Goal: Check status: Check status

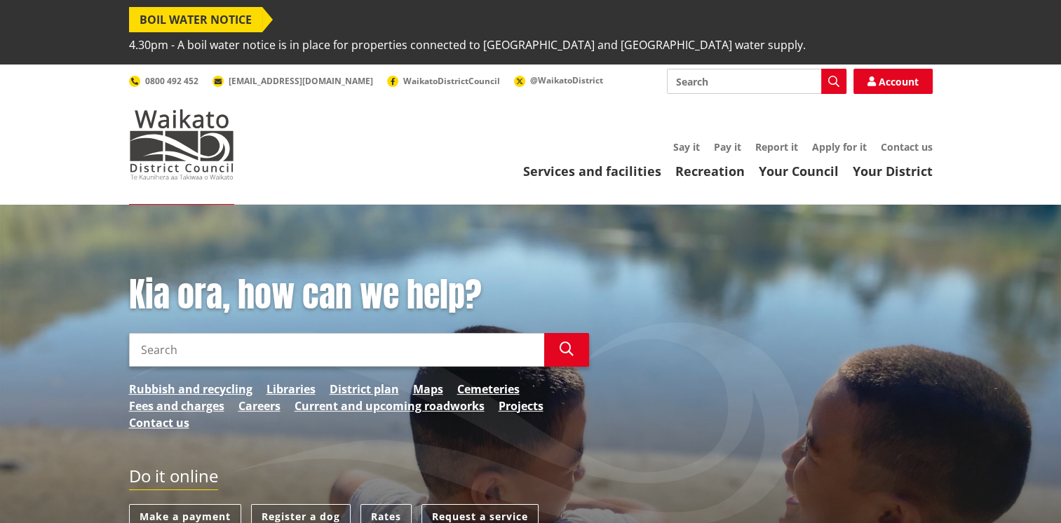
click at [255, 333] on input "Search" at bounding box center [336, 350] width 415 height 34
type input "building consent tracker"
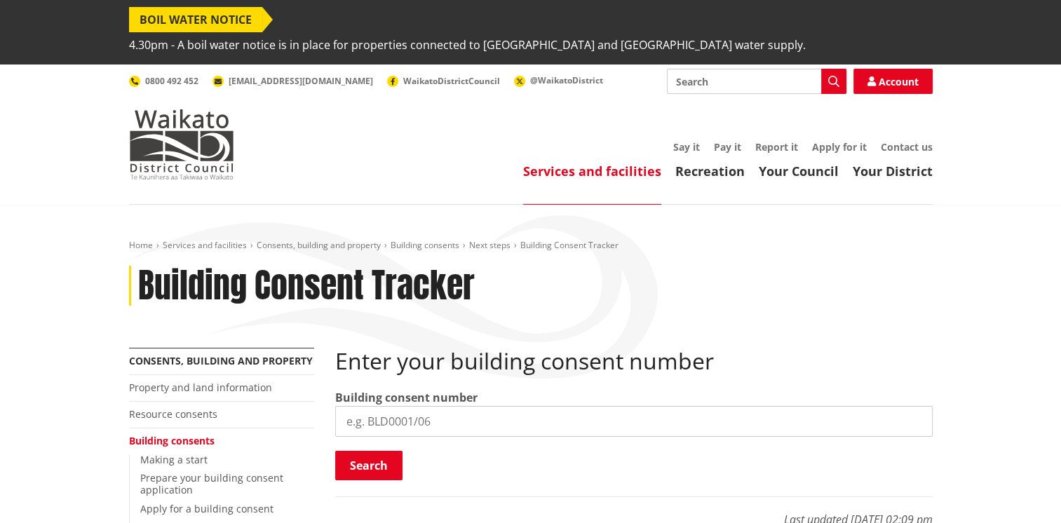
click at [422, 406] on input "search" at bounding box center [633, 421] width 597 height 31
type input "BLD0313/26"
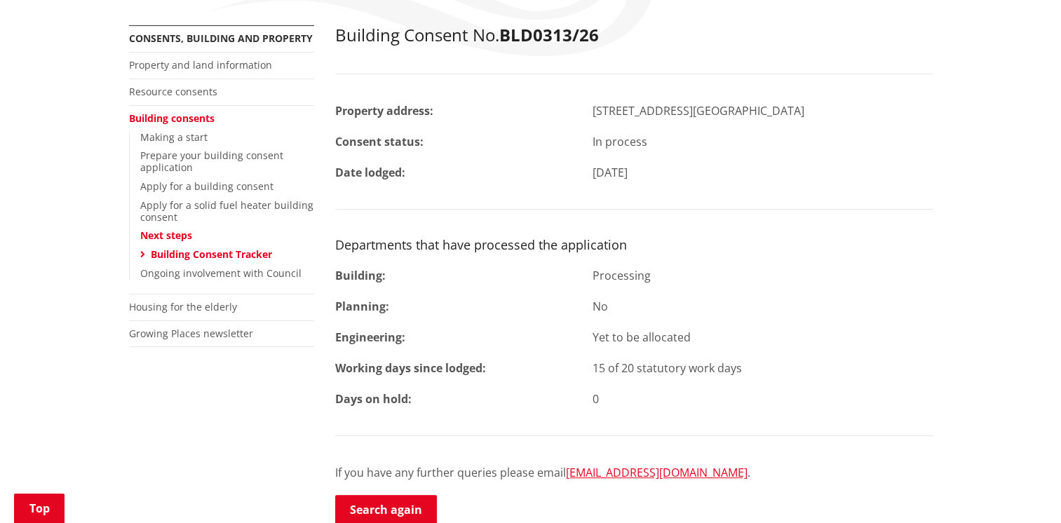
scroll to position [325, 0]
